Goal: Task Accomplishment & Management: Use online tool/utility

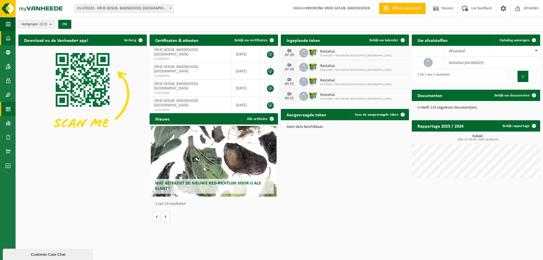
click at [9, 109] on span at bounding box center [8, 109] width 5 height 14
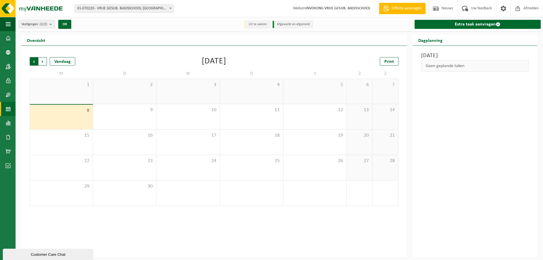
click at [41, 61] on span "Volgende" at bounding box center [42, 61] width 8 height 8
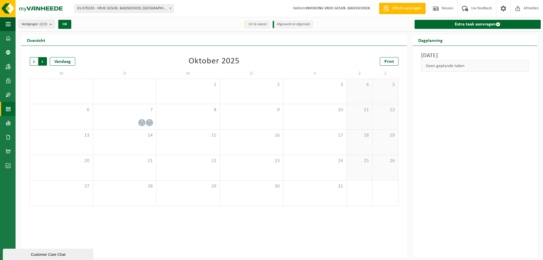
click at [34, 60] on span "Vorige" at bounding box center [34, 61] width 8 height 8
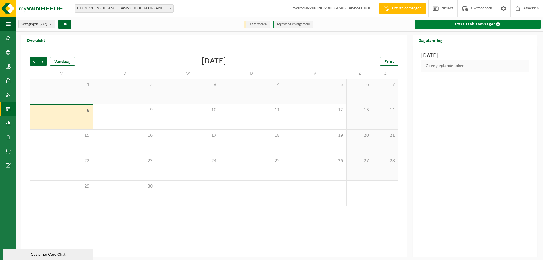
click at [474, 26] on link "Extra taak aanvragen" at bounding box center [477, 24] width 126 height 9
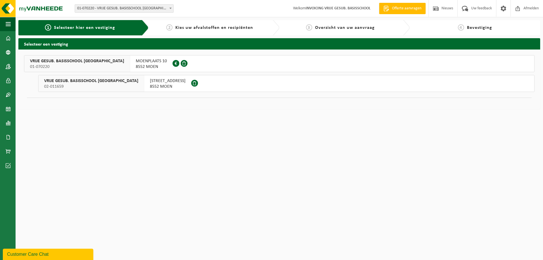
click at [150, 83] on span "MOENSE BEEKSTRAAT 17" at bounding box center [168, 81] width 36 height 6
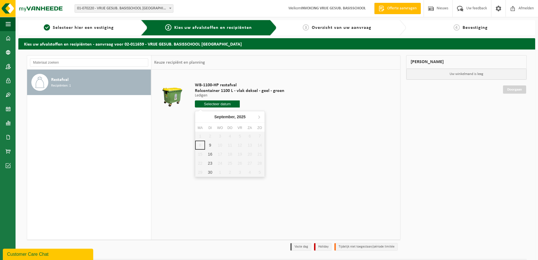
click at [213, 104] on input "text" at bounding box center [217, 103] width 45 height 7
click at [207, 153] on div "16" at bounding box center [210, 153] width 10 height 9
type input "Van 2025-09-16"
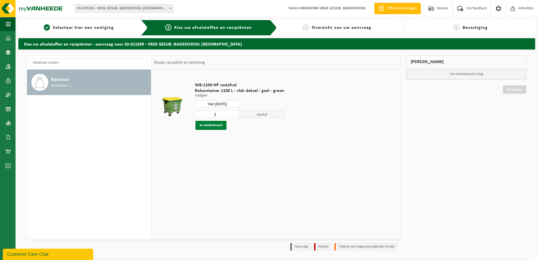
click at [216, 125] on button "In winkelmand" at bounding box center [211, 125] width 31 height 9
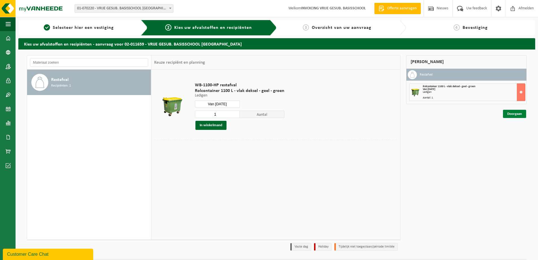
click at [517, 112] on link "Doorgaan" at bounding box center [514, 114] width 23 height 8
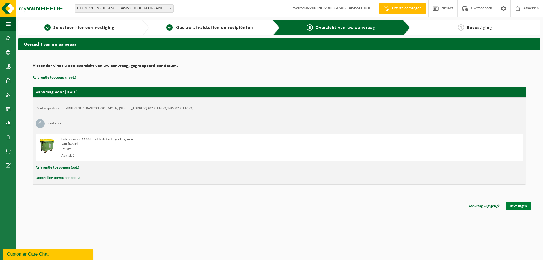
click at [509, 206] on link "Bevestigen" at bounding box center [517, 206] width 25 height 8
